Goal: Information Seeking & Learning: Check status

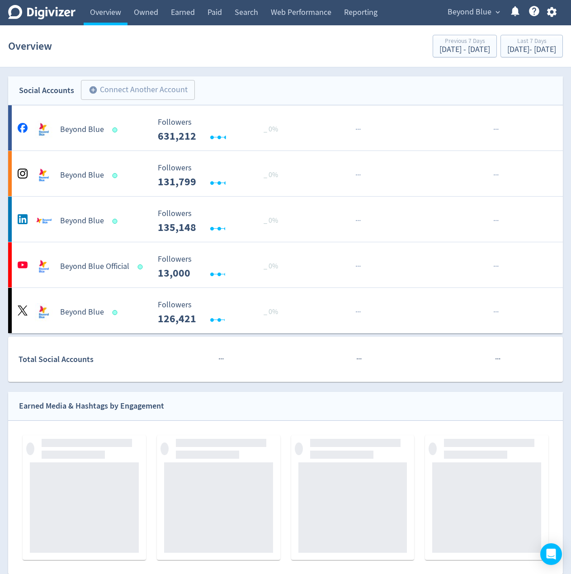
click at [482, 1] on div "Beyond Blue expand_more Help Center - Searchable support on using Digivizer" at bounding box center [500, 12] width 125 height 25
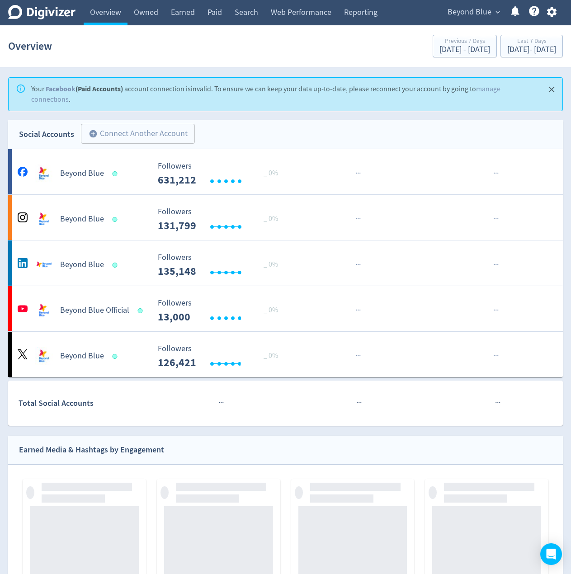
click at [476, 10] on span "Beyond Blue" at bounding box center [470, 12] width 44 height 14
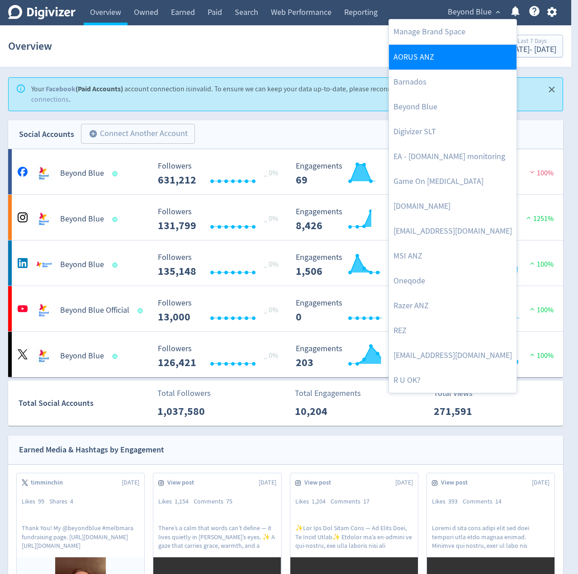
click at [414, 53] on link "AORUS ANZ" at bounding box center [452, 57] width 127 height 25
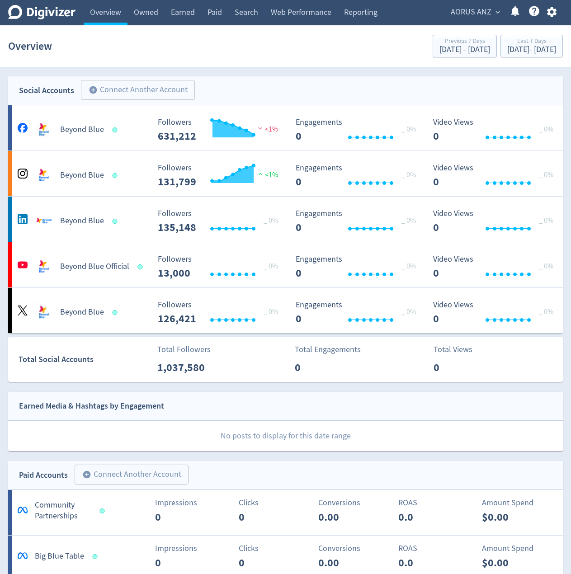
click at [471, 10] on span "AORUS ANZ" at bounding box center [471, 12] width 41 height 14
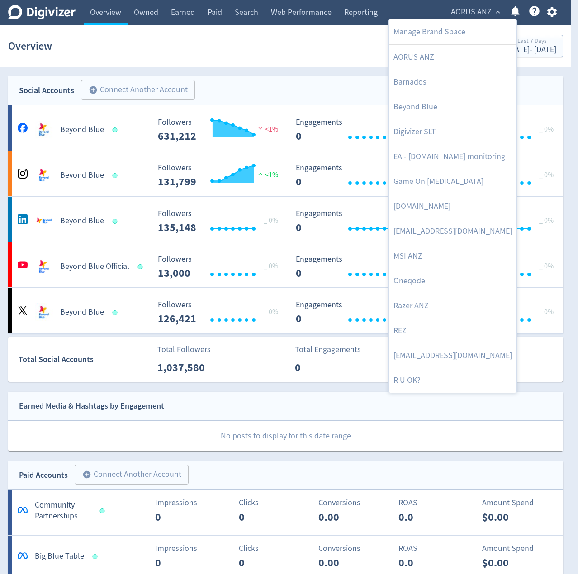
click at [271, 85] on div at bounding box center [289, 287] width 578 height 574
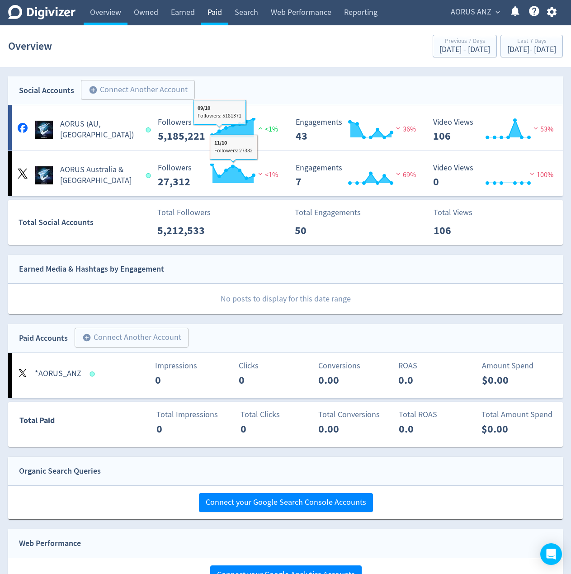
click at [212, 16] on link "Paid" at bounding box center [214, 12] width 27 height 25
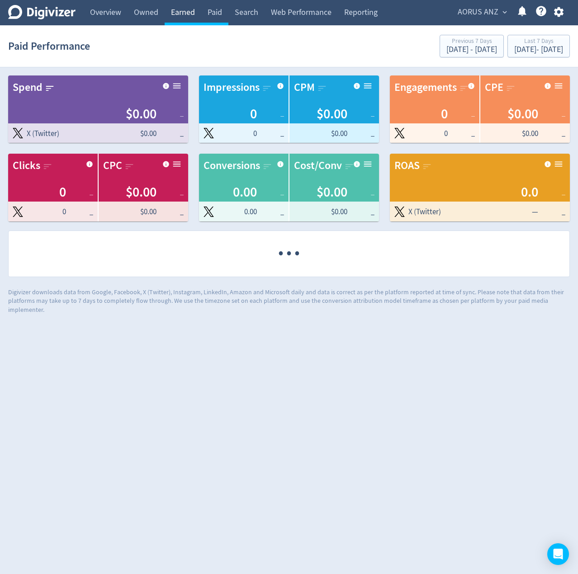
click at [179, 16] on link "Earned" at bounding box center [183, 12] width 37 height 25
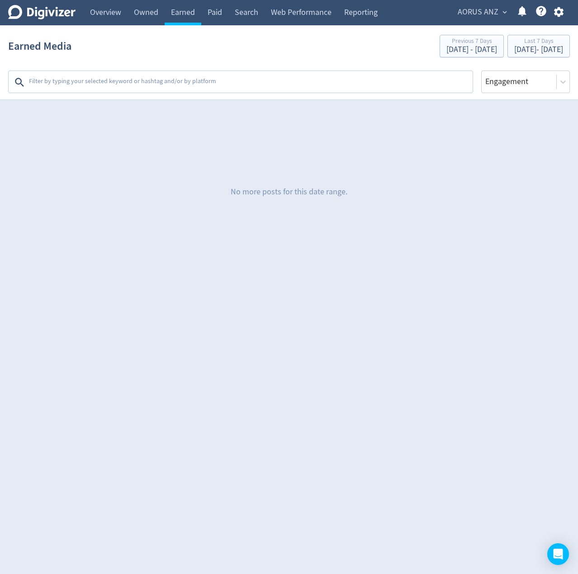
click at [134, 80] on textarea at bounding box center [249, 82] width 443 height 18
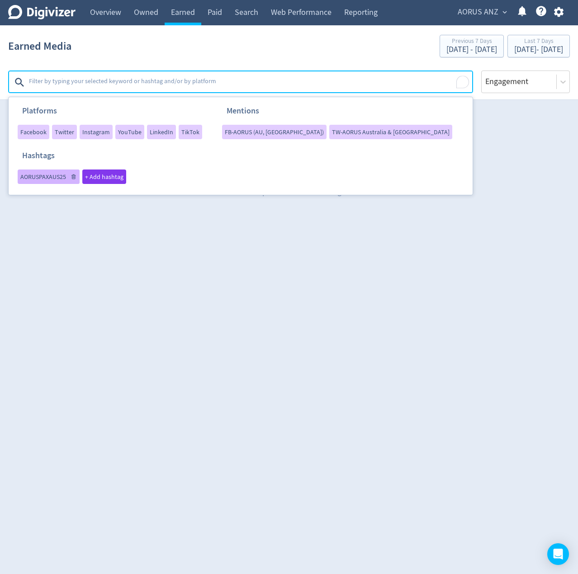
click at [47, 176] on span "AORUSPAXAUS25" at bounding box center [43, 177] width 46 height 6
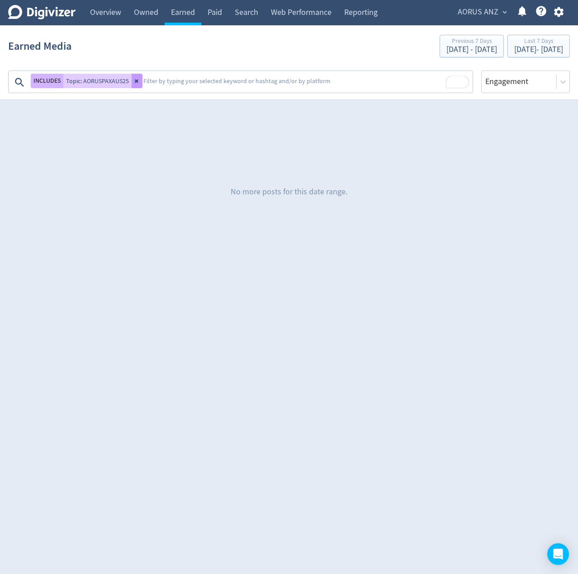
click at [135, 82] on icon at bounding box center [137, 82] width 4 height 4
click at [145, 12] on link "Owned" at bounding box center [145, 12] width 37 height 25
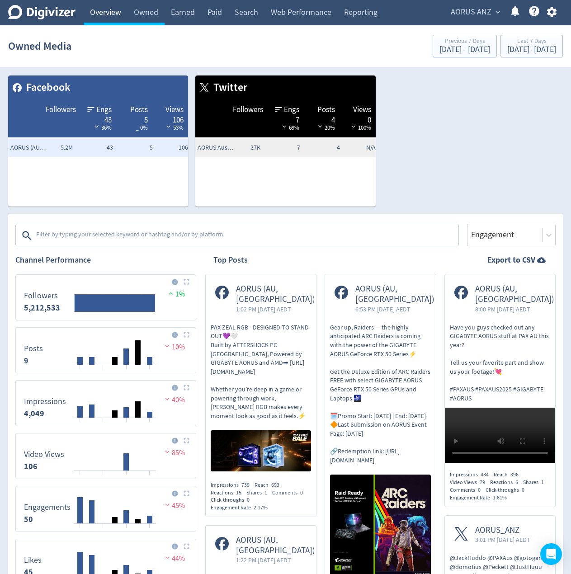
click at [99, 9] on link "Overview" at bounding box center [106, 12] width 44 height 25
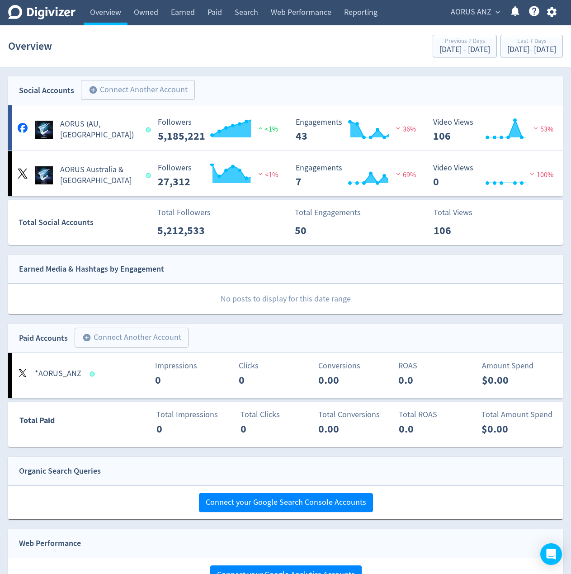
drag, startPoint x: 227, startPoint y: 82, endPoint x: 207, endPoint y: 86, distance: 20.7
click at [226, 82] on div "Social Accounts add_circle Connect Another Account add_circle" at bounding box center [285, 90] width 555 height 29
click at [197, 85] on div "Social Accounts add_circle Connect Another Account add_circle" at bounding box center [285, 90] width 555 height 29
click at [199, 85] on div "Social Accounts add_circle Connect Another Account add_circle" at bounding box center [285, 90] width 555 height 29
drag, startPoint x: 252, startPoint y: 94, endPoint x: 257, endPoint y: 93, distance: 5.6
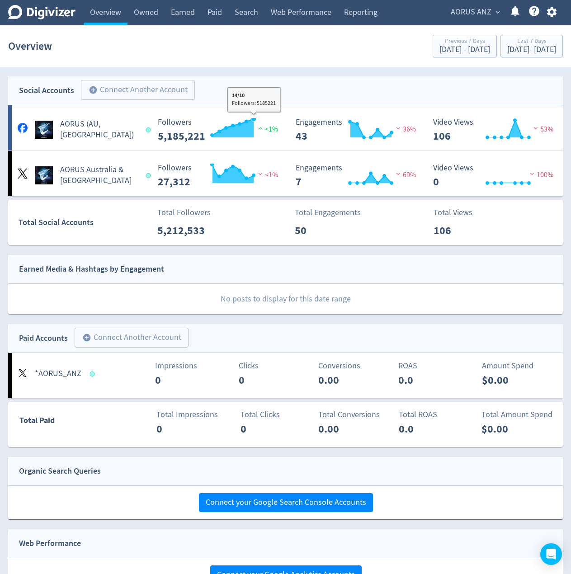
click at [253, 93] on div "Social Accounts add_circle Connect Another Account add_circle" at bounding box center [285, 90] width 555 height 29
click at [190, 9] on link "Earned" at bounding box center [183, 12] width 37 height 25
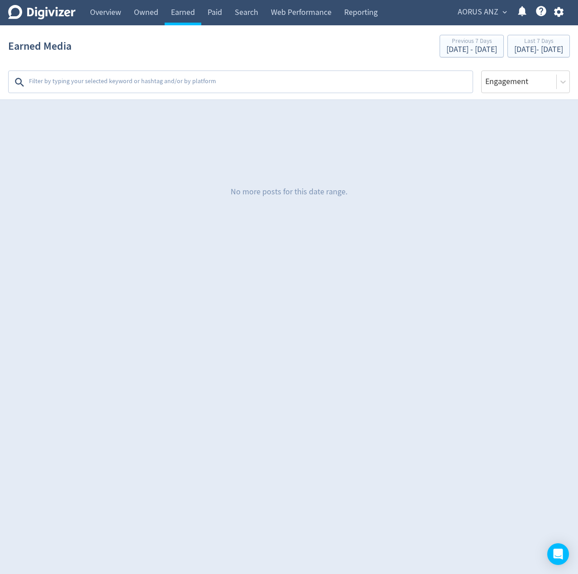
click at [120, 89] on textarea at bounding box center [249, 82] width 443 height 18
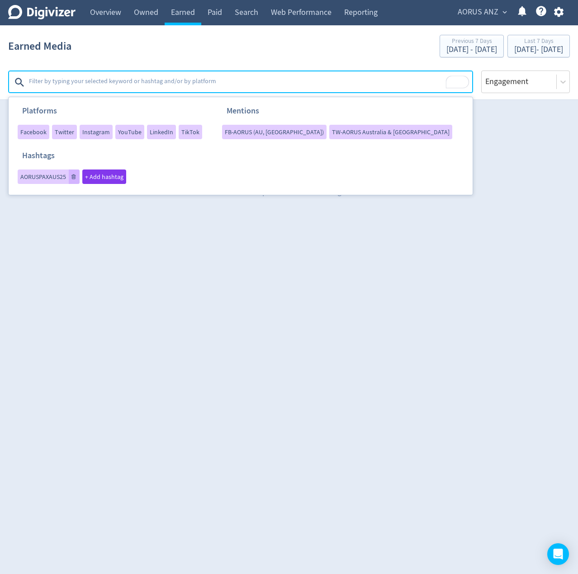
click at [251, 60] on div "Earned Media Previous 7 Days [DATE] - [DATE] Last 7 Days [DATE] - [DATE]" at bounding box center [288, 46] width 561 height 29
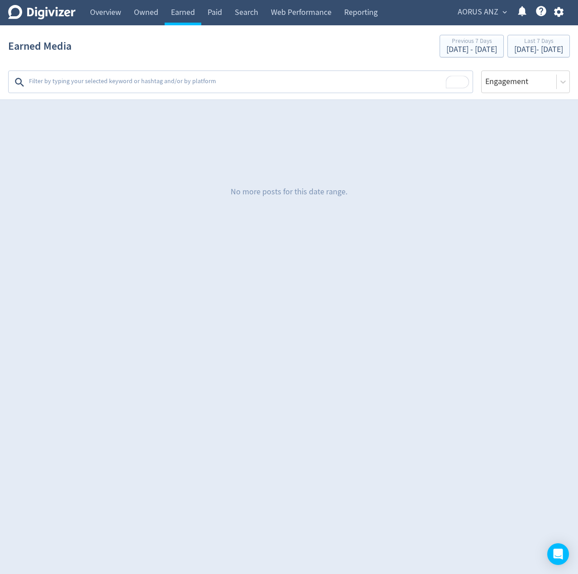
click at [134, 83] on textarea "To enrich screen reader interactions, please activate Accessibility in Grammarl…" at bounding box center [249, 82] width 443 height 18
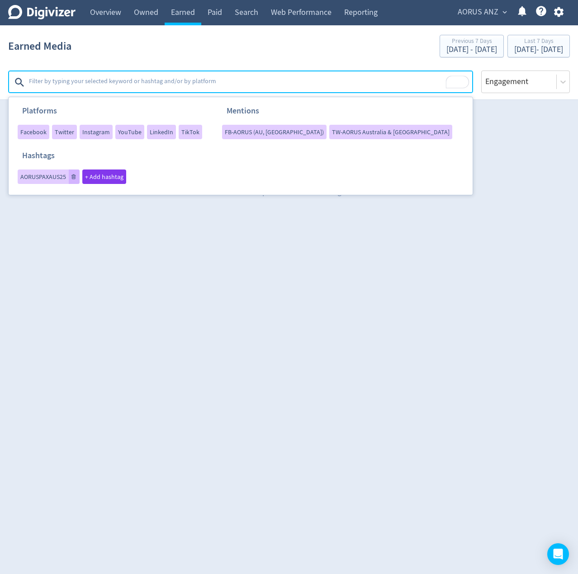
click at [164, 64] on div "Platforms Facebook Twitter Instagram YouTube LinkedIn TikTok Mentions FB-AORUS …" at bounding box center [288, 77] width 561 height 33
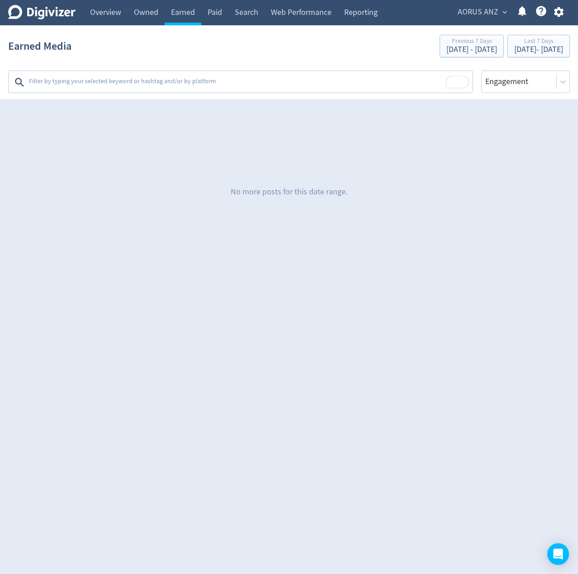
click at [173, 61] on div "Platforms Facebook Twitter Instagram YouTube LinkedIn TikTok Mentions FB-AORUS …" at bounding box center [288, 77] width 561 height 33
click at [68, 90] on textarea "To enrich screen reader interactions, please activate Accessibility in Grammarl…" at bounding box center [249, 82] width 443 height 18
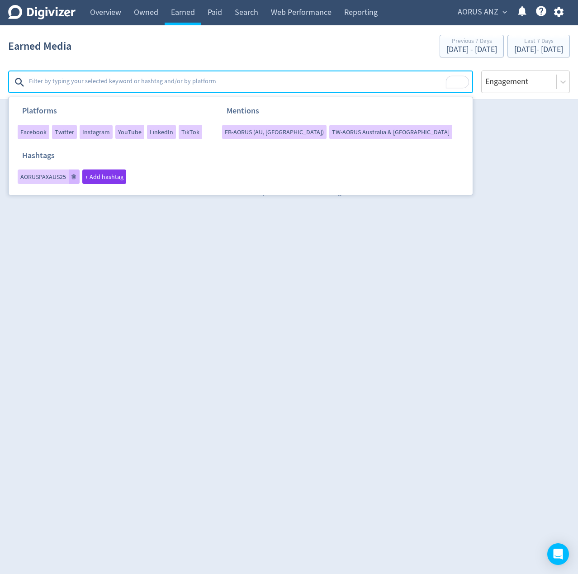
click at [138, 48] on div "Earned Media Previous 7 Days [DATE] - [DATE] Last 7 Days [DATE] - [DATE]" at bounding box center [288, 46] width 561 height 29
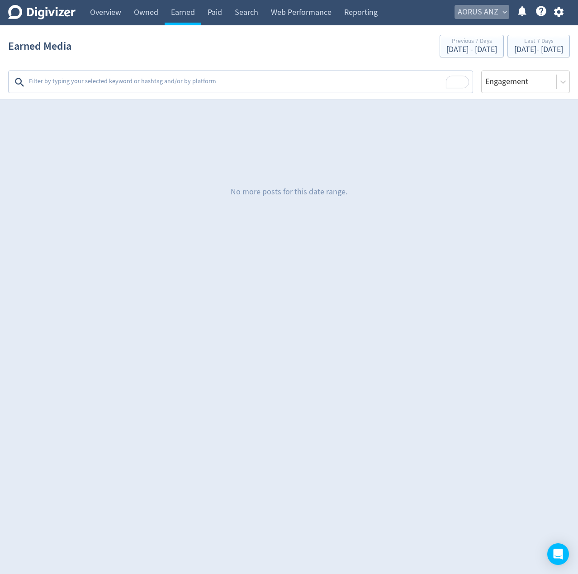
click at [485, 10] on span "AORUS ANZ" at bounding box center [477, 12] width 41 height 14
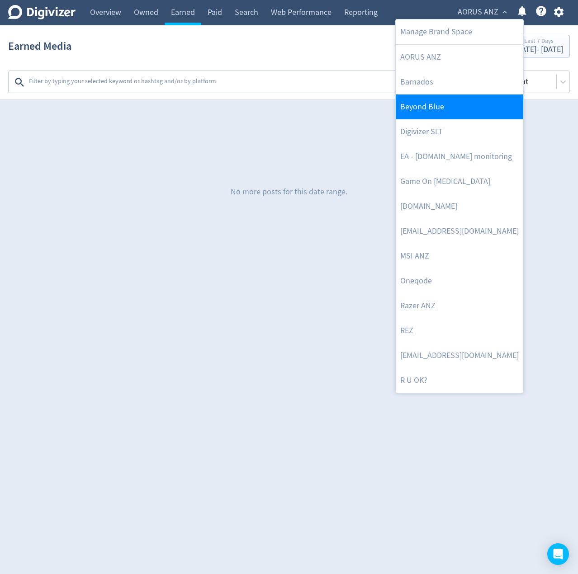
click at [430, 104] on link "Beyond Blue" at bounding box center [459, 106] width 127 height 25
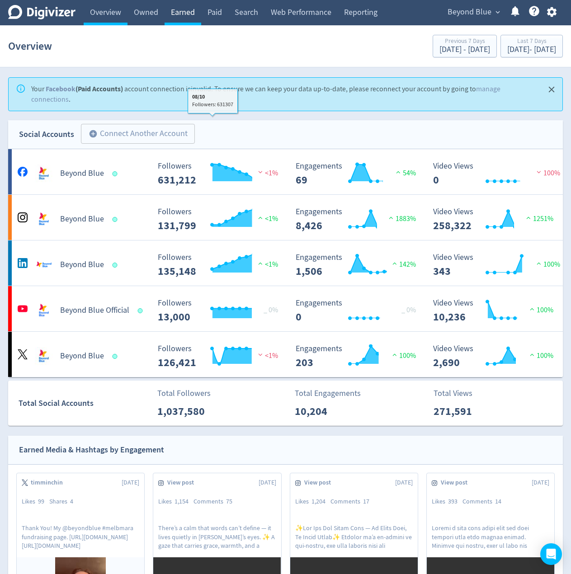
click at [183, 19] on link "Earned" at bounding box center [183, 12] width 37 height 25
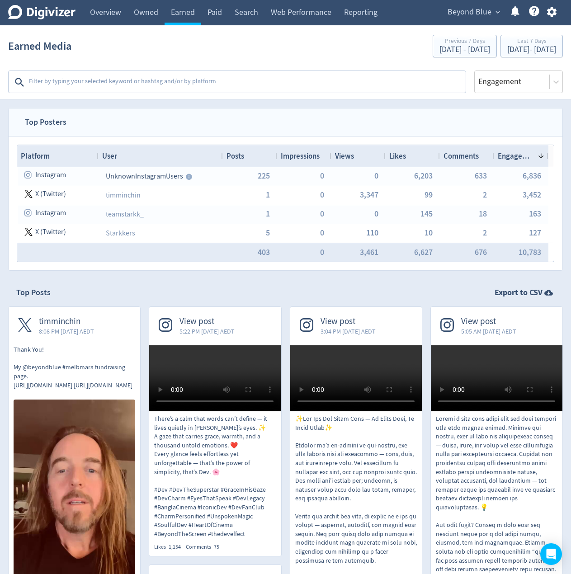
click at [114, 86] on textarea at bounding box center [246, 82] width 437 height 18
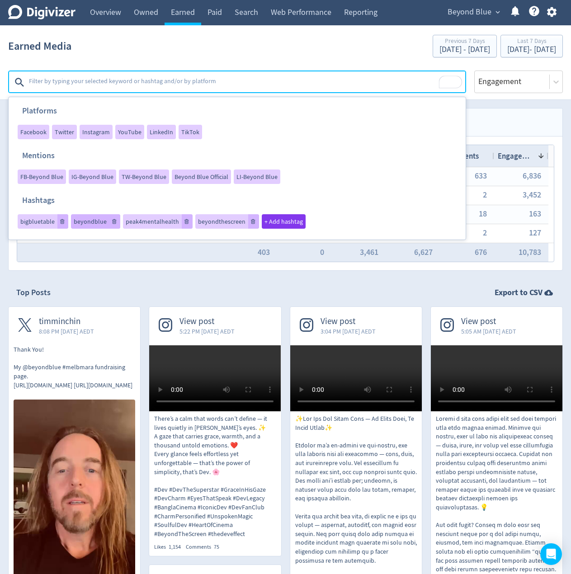
click at [90, 221] on span "beyondblue" at bounding box center [90, 221] width 33 height 6
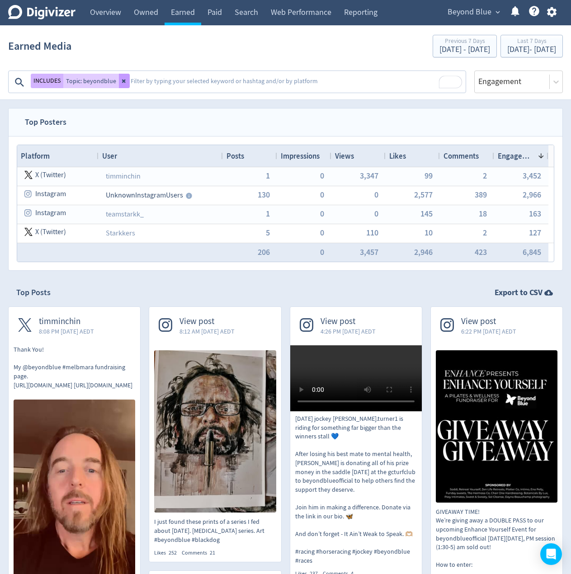
click at [119, 80] on button at bounding box center [124, 81] width 11 height 14
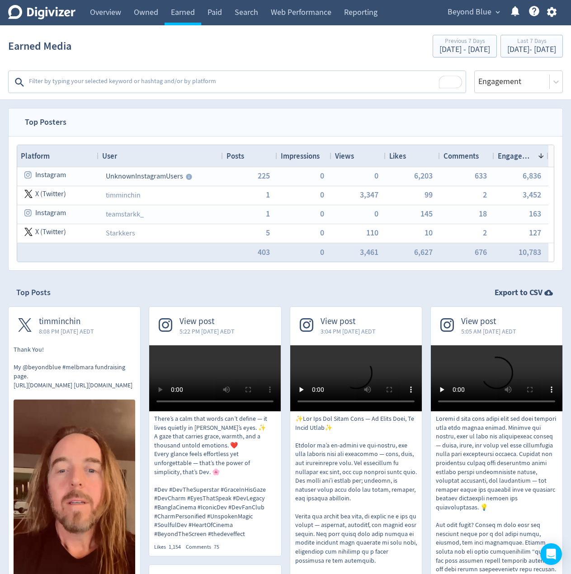
click at [126, 57] on div "Earned Media Previous 7 Days [DATE] - [DATE] Last 7 Days [DATE] - [DATE]" at bounding box center [285, 46] width 555 height 29
click at [112, 89] on textarea "To enrich screen reader interactions, please activate Accessibility in Grammarl…" at bounding box center [246, 82] width 437 height 18
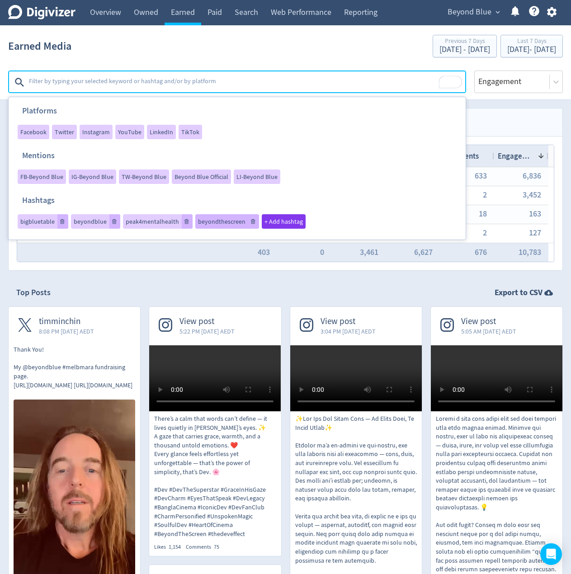
click at [218, 224] on span "beyondthescreen" at bounding box center [221, 221] width 47 height 6
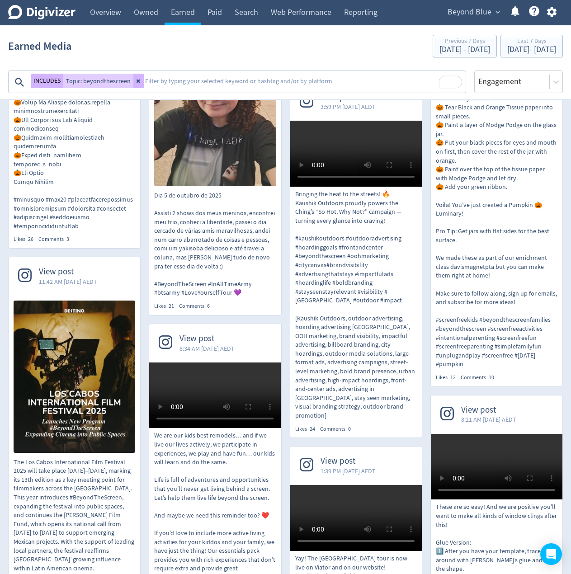
scroll to position [1944, 0]
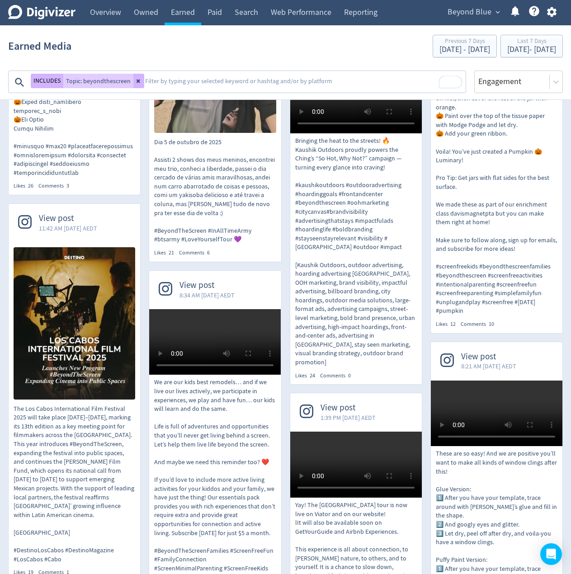
drag, startPoint x: 149, startPoint y: 237, endPoint x: 155, endPoint y: 151, distance: 85.7
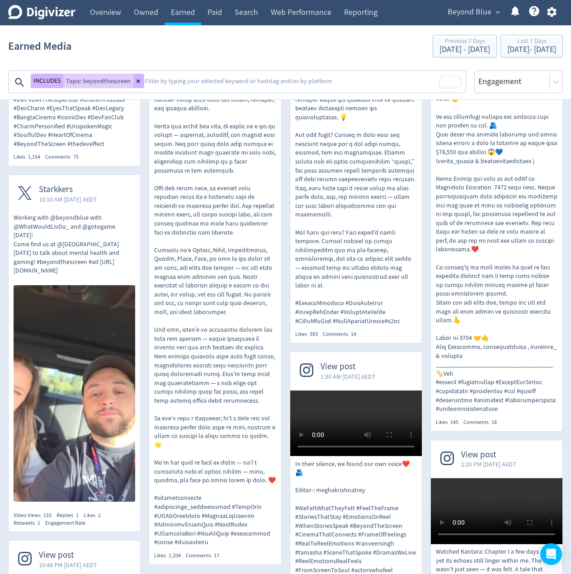
scroll to position [0, 0]
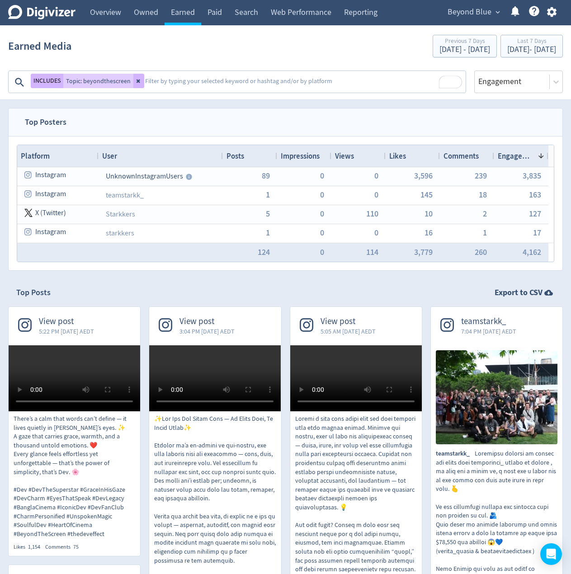
drag, startPoint x: 146, startPoint y: 184, endPoint x: 149, endPoint y: 107, distance: 77.3
click at [137, 81] on icon at bounding box center [139, 82] width 4 height 4
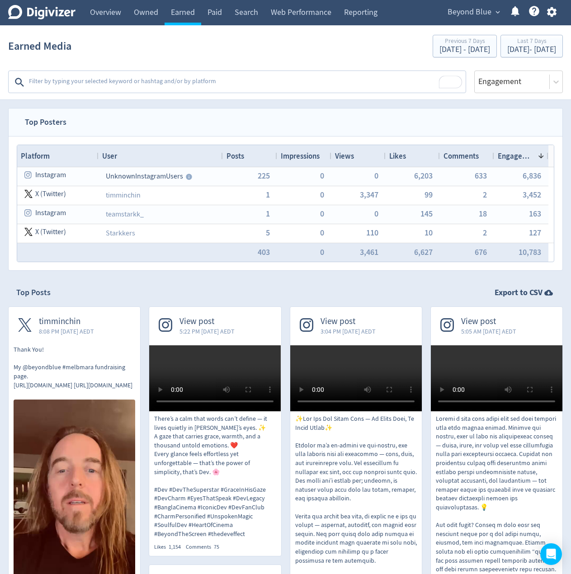
click at [108, 88] on textarea "To enrich screen reader interactions, please activate Accessibility in Grammarl…" at bounding box center [246, 82] width 437 height 18
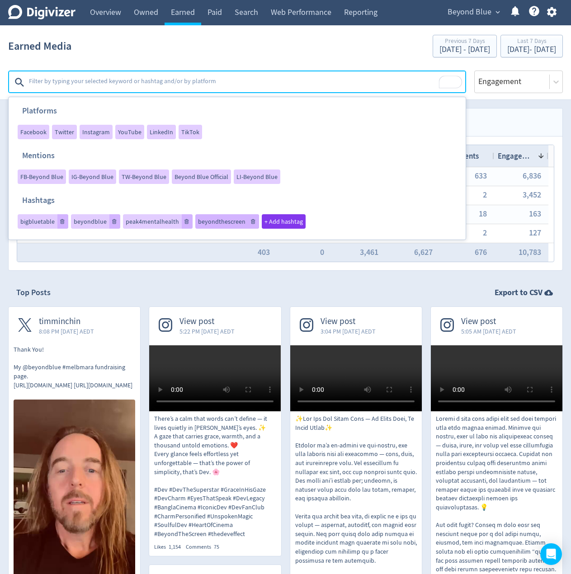
click at [225, 221] on span "beyondthescreen" at bounding box center [221, 221] width 47 height 6
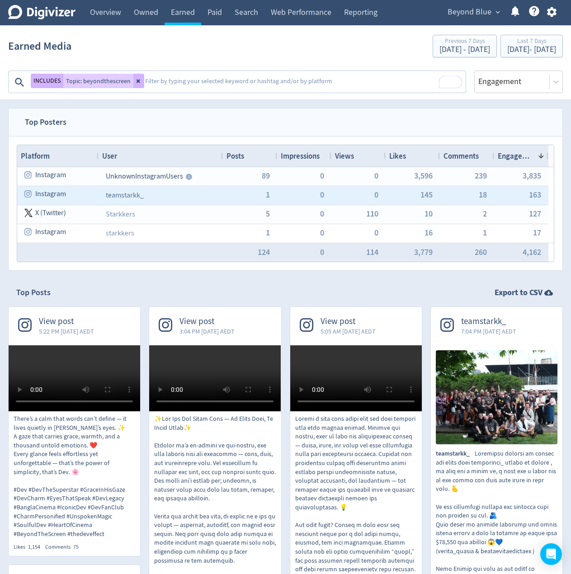
click at [124, 195] on link "teamstarkk_" at bounding box center [125, 195] width 38 height 9
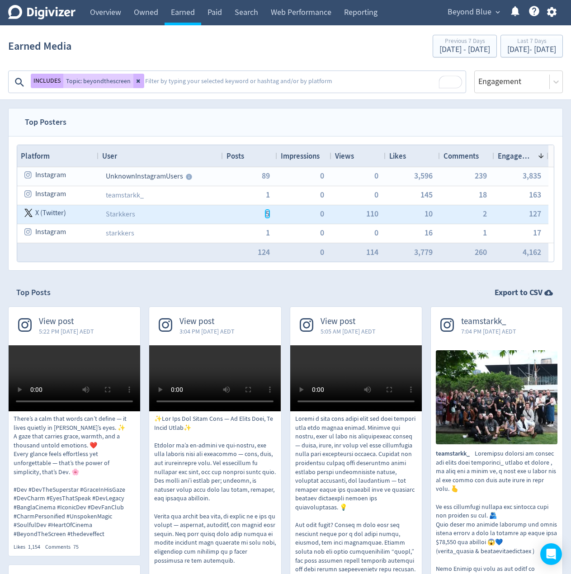
click at [267, 212] on span "5" at bounding box center [267, 214] width 4 height 8
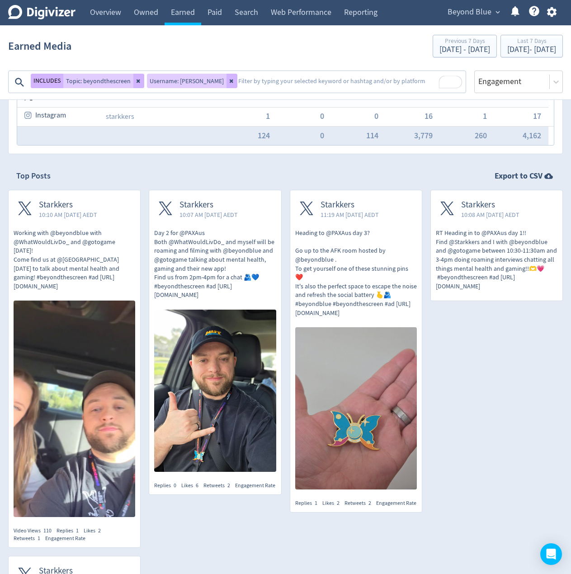
scroll to position [181, 0]
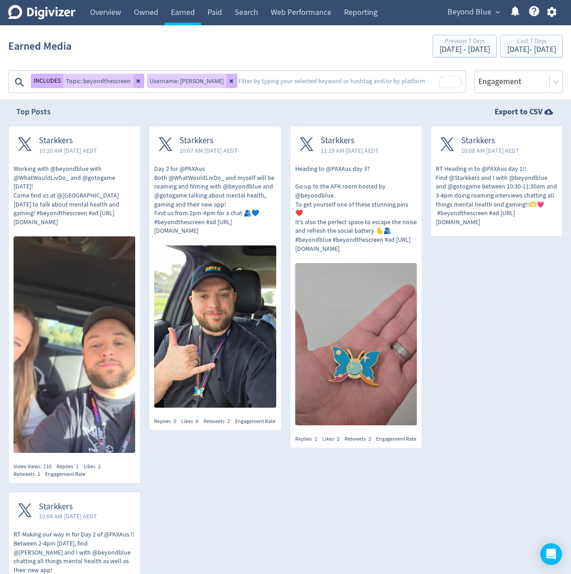
click at [143, 282] on div "Starkkers 10:07 AM [DATE] AEDT Day 2 for @PAXAus Both @WhatWouldLivDo_ and myse…" at bounding box center [211, 382] width 141 height 512
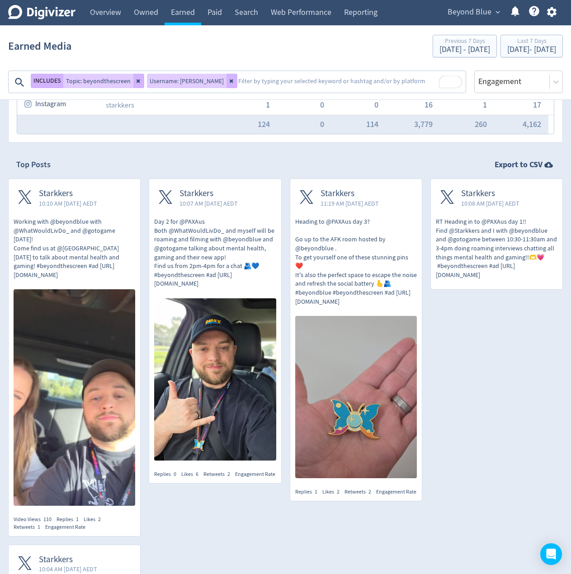
scroll to position [127, 0]
click at [146, 279] on div "Starkkers 10:07 AM [DATE] AEDT Day 2 for @PAXAus Both @WhatWouldLivDo_ and myse…" at bounding box center [211, 435] width 141 height 512
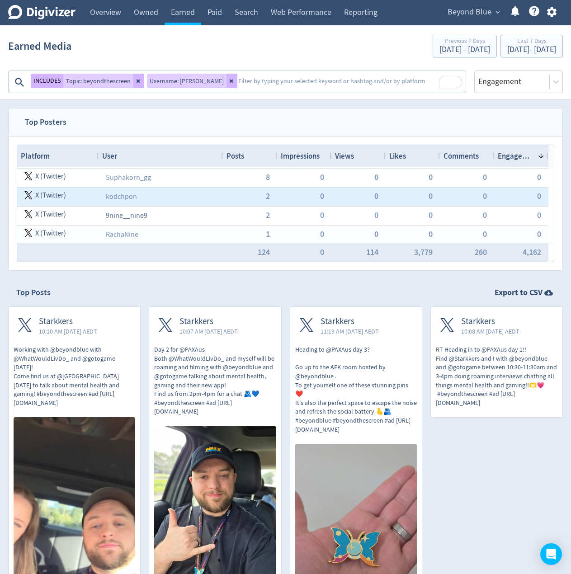
scroll to position [136, 0]
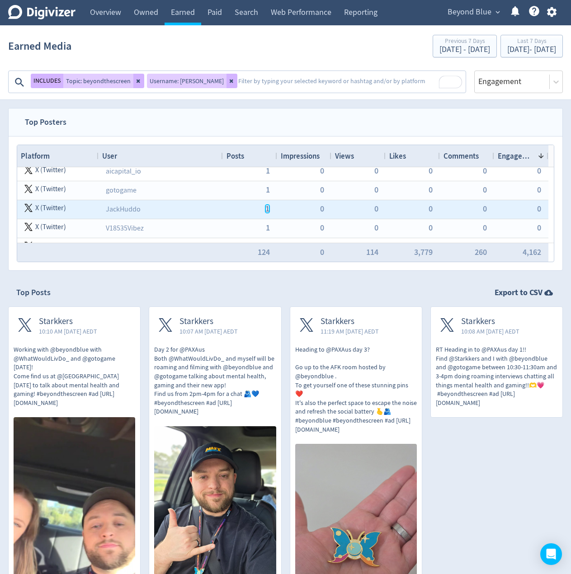
click at [268, 209] on span "1" at bounding box center [267, 209] width 4 height 8
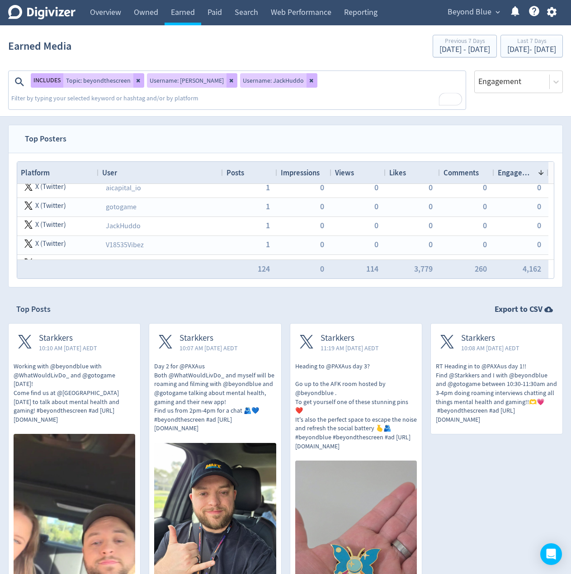
click at [145, 307] on div "Top Posts Export to CSV" at bounding box center [285, 309] width 538 height 11
click at [229, 79] on icon at bounding box center [231, 80] width 5 height 5
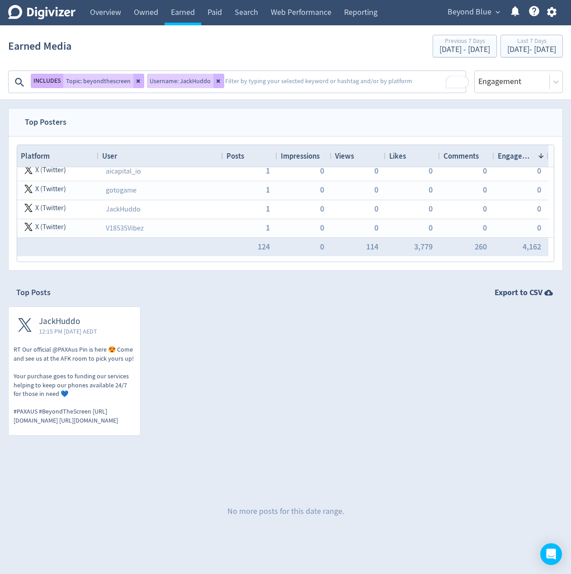
click at [217, 81] on icon at bounding box center [219, 82] width 4 height 4
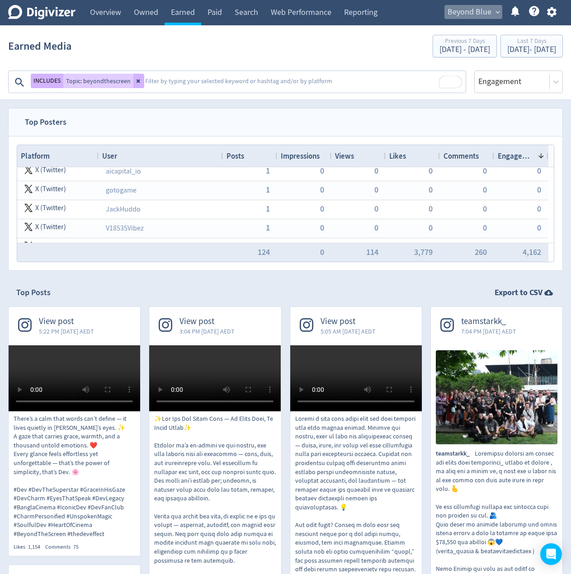
click at [485, 11] on span "Beyond Blue" at bounding box center [470, 12] width 44 height 14
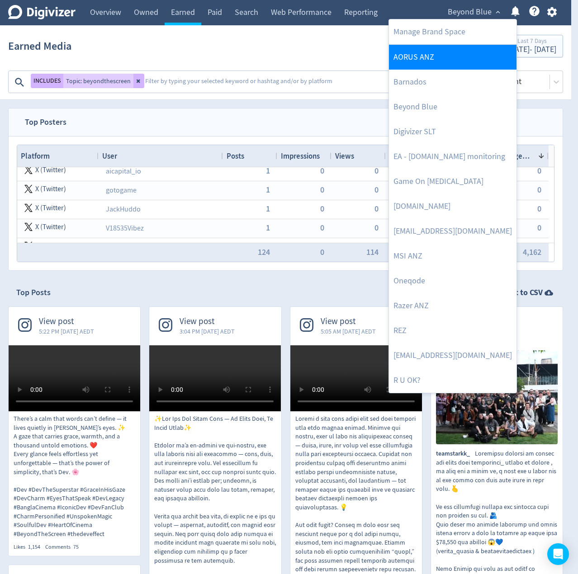
click at [425, 57] on link "AORUS ANZ" at bounding box center [452, 57] width 127 height 25
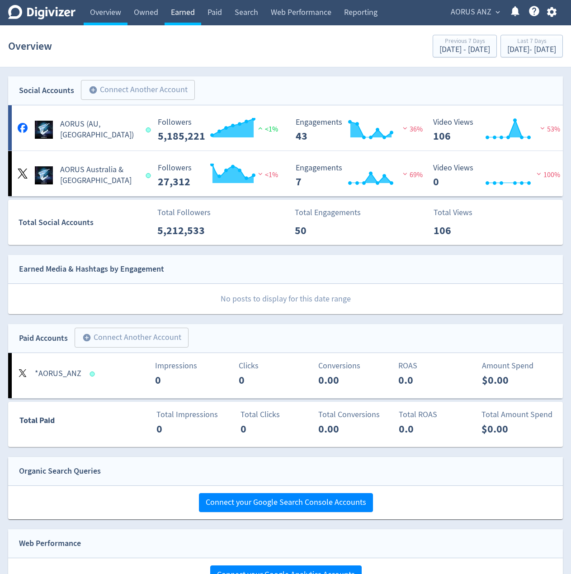
click at [188, 11] on link "Earned" at bounding box center [183, 12] width 37 height 25
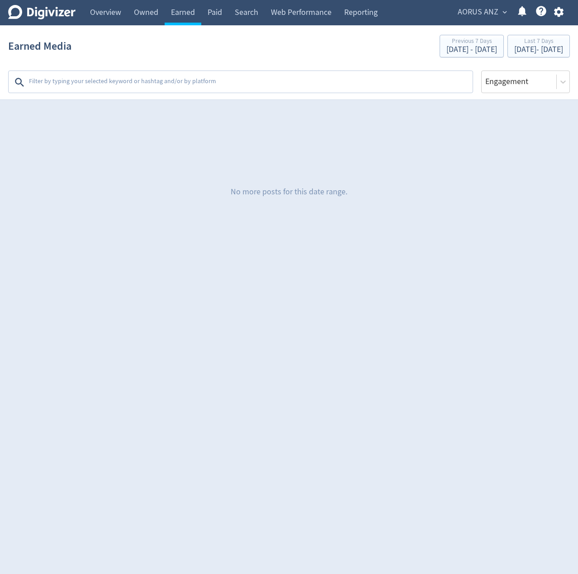
click at [232, 50] on div "Earned Media Previous 7 Days [DATE] - [DATE] Last 7 Days [DATE] - [DATE]" at bounding box center [288, 46] width 561 height 29
click at [517, 48] on div "Oct 8, 2025 - Oct 14, 2025" at bounding box center [538, 50] width 49 height 8
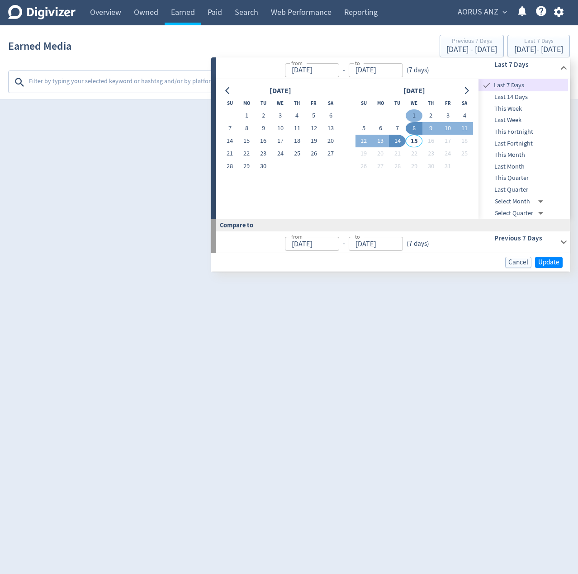
click at [414, 113] on button "1" at bounding box center [413, 115] width 17 height 13
type input "Oct 01, 2025"
click at [413, 131] on button "8" at bounding box center [413, 128] width 17 height 13
type input "Oct 08, 2025"
type input "Sep 23, 2025"
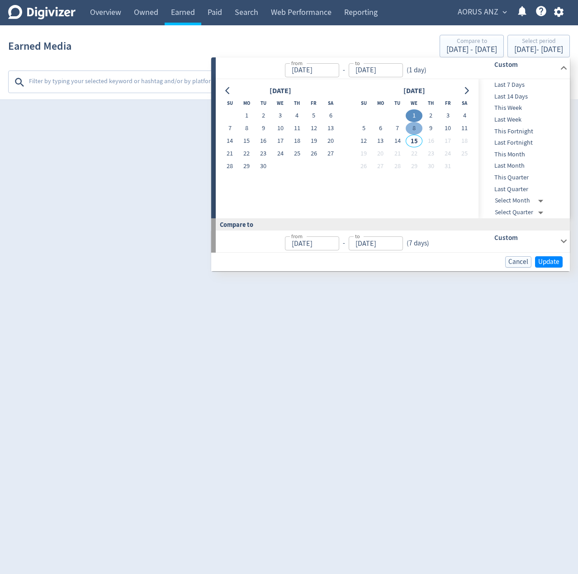
type input "Sep 30, 2025"
click at [417, 133] on button "8" at bounding box center [413, 128] width 17 height 13
type input "Oct 08, 2025"
click at [395, 142] on button "14" at bounding box center [397, 141] width 17 height 13
type input "[DATE]"
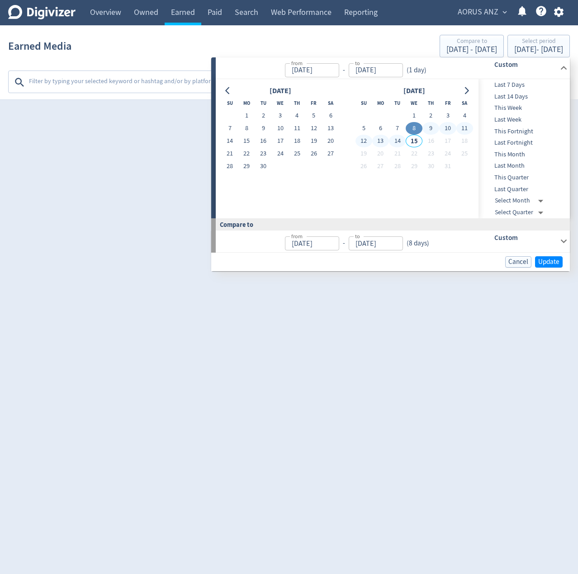
type input "Oct 01, 2025"
type input "Oct 07, 2025"
click at [416, 111] on button "1" at bounding box center [413, 115] width 17 height 13
type input "Oct 01, 2025"
click at [396, 138] on button "14" at bounding box center [397, 141] width 17 height 13
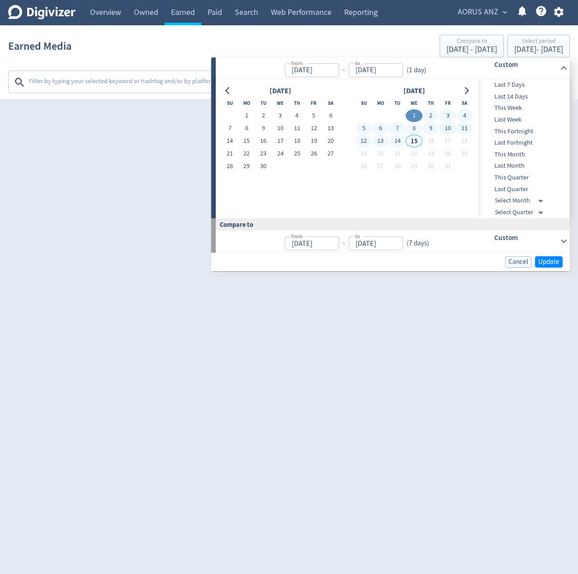
type input "[DATE]"
type input "Sep 17, 2025"
type input "Sep 30, 2025"
click at [556, 264] on span "Update" at bounding box center [548, 262] width 21 height 7
